Goal: Check status: Check status

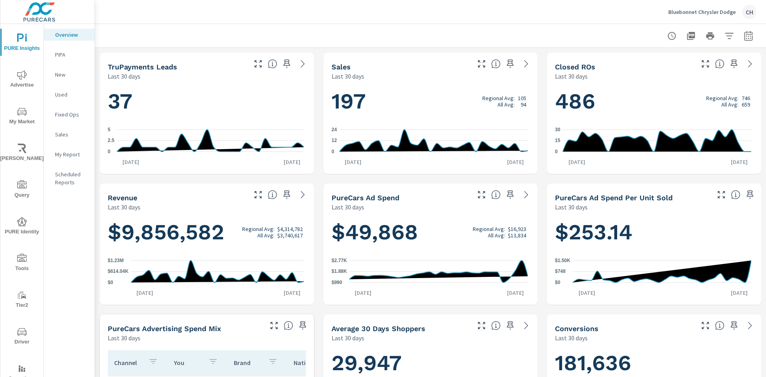
scroll to position [0, 0]
click at [168, 38] on div at bounding box center [431, 36] width 652 height 24
